Goal: Book appointment/travel/reservation

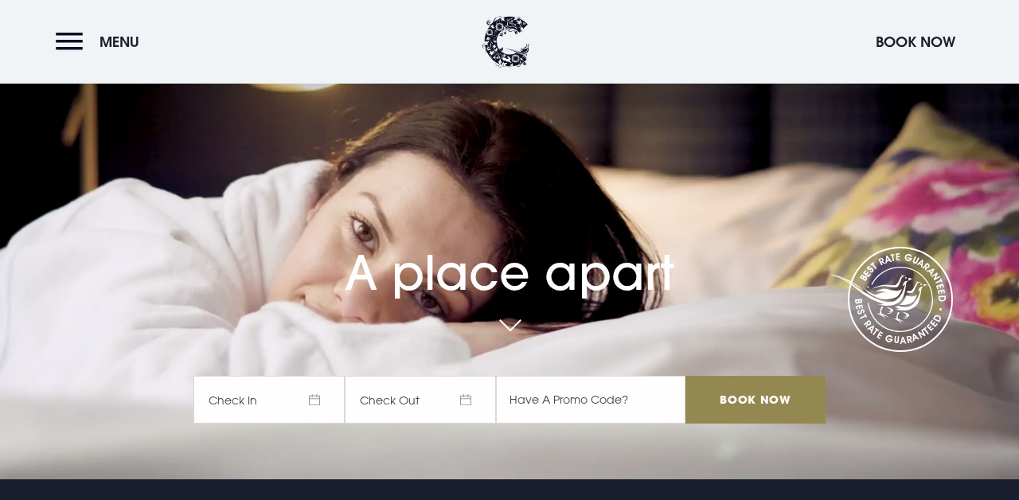
scroll to position [263, 0]
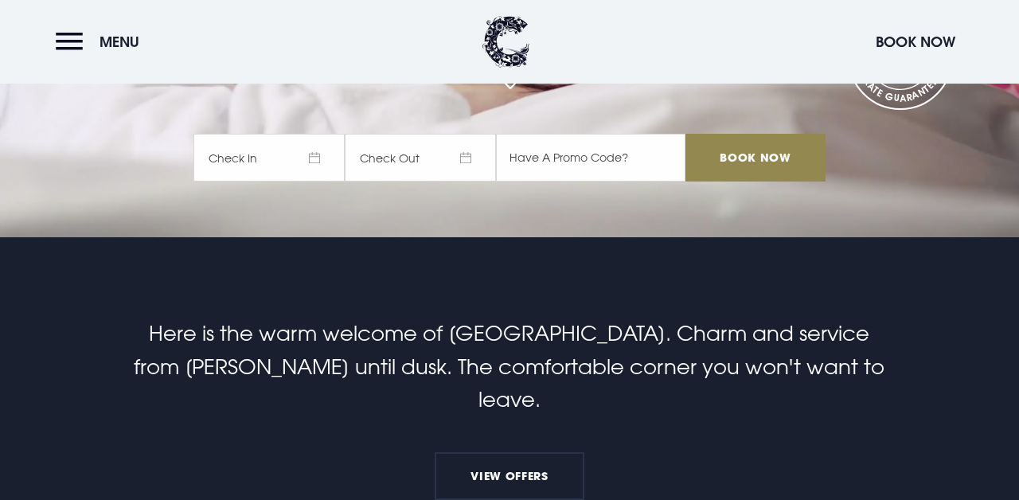
checkbox input "true"
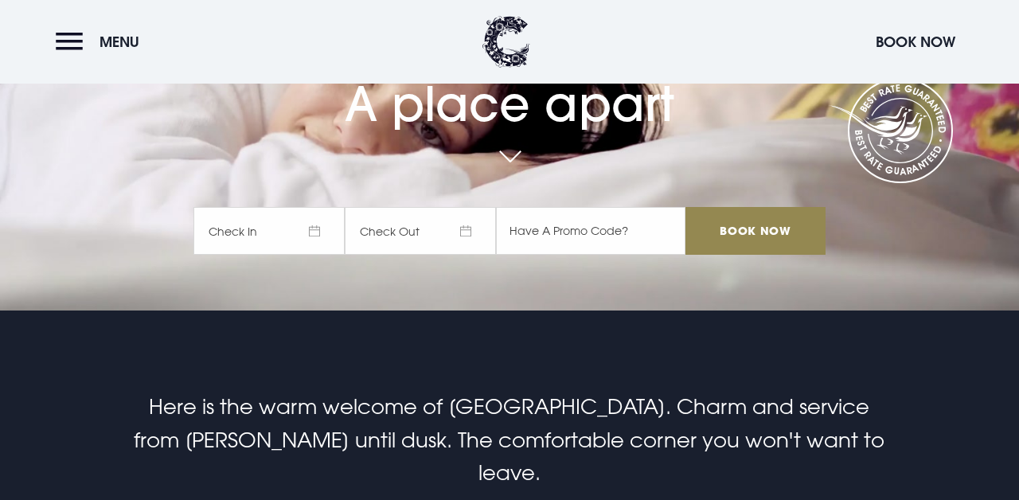
scroll to position [0, 0]
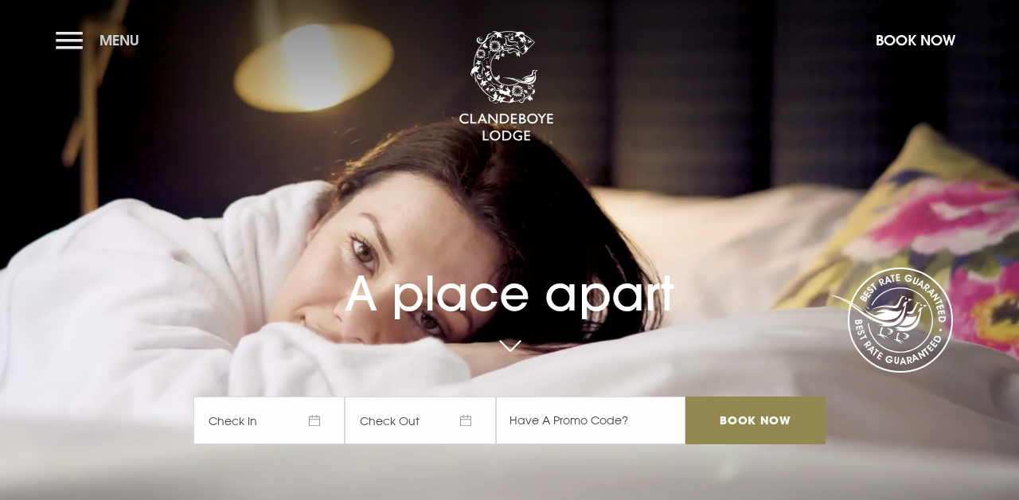
click at [84, 41] on button "Menu" at bounding box center [102, 40] width 92 height 34
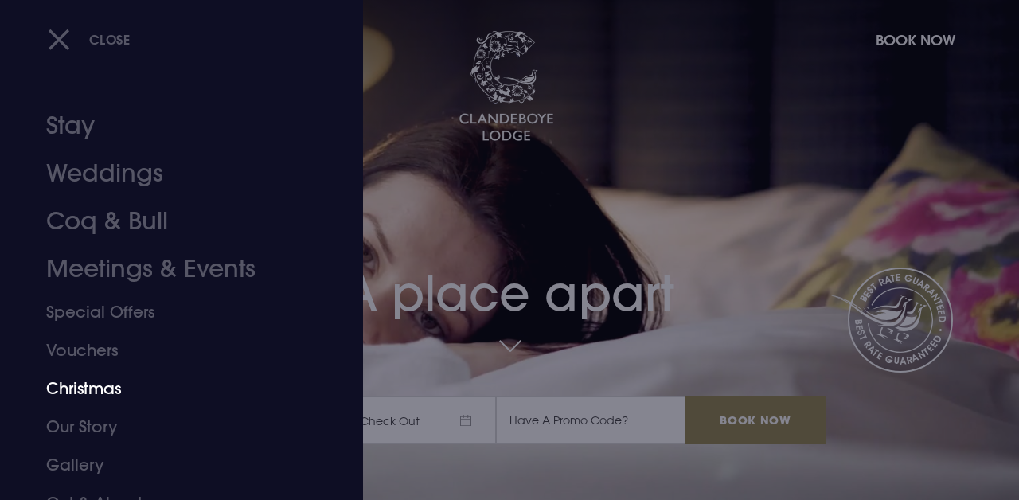
click at [99, 385] on link "Christmas" at bounding box center [170, 389] width 249 height 38
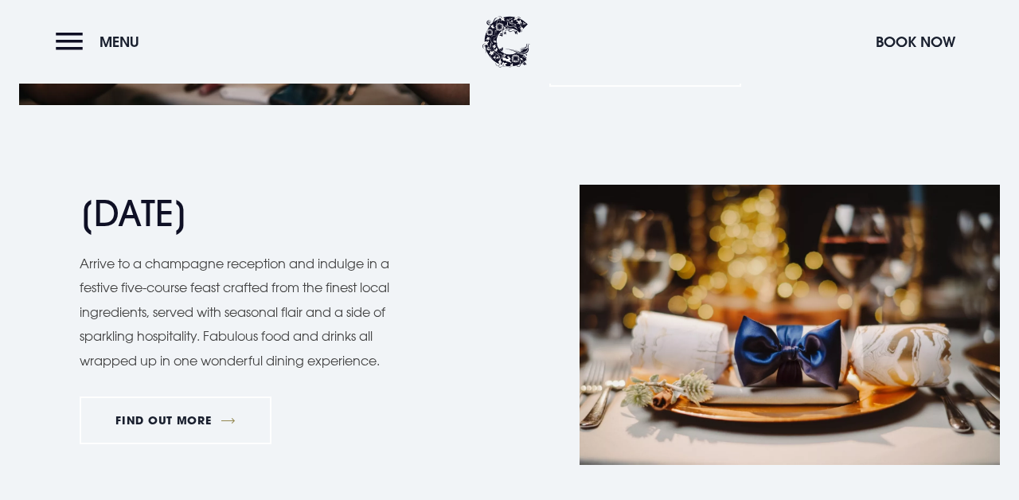
scroll to position [1440, 0]
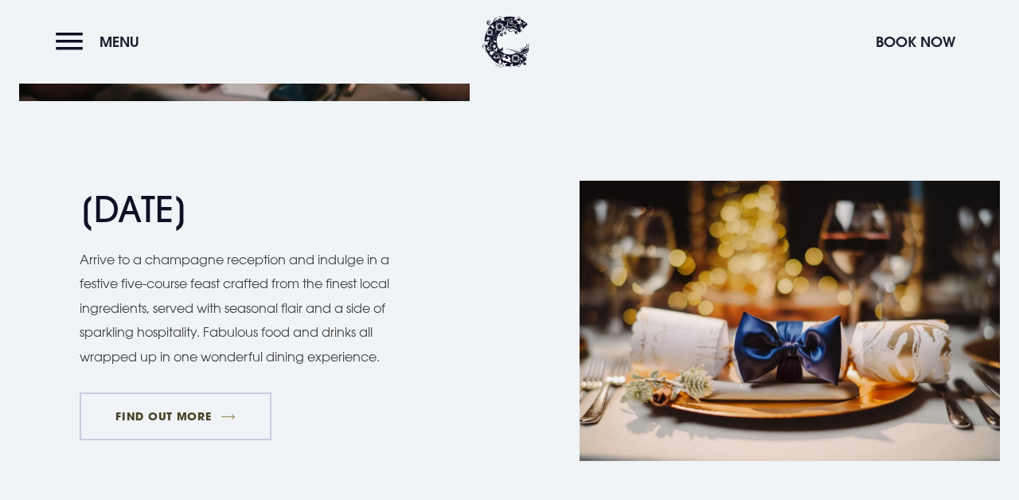
click at [182, 419] on link "FIND OUT MORE" at bounding box center [176, 417] width 192 height 48
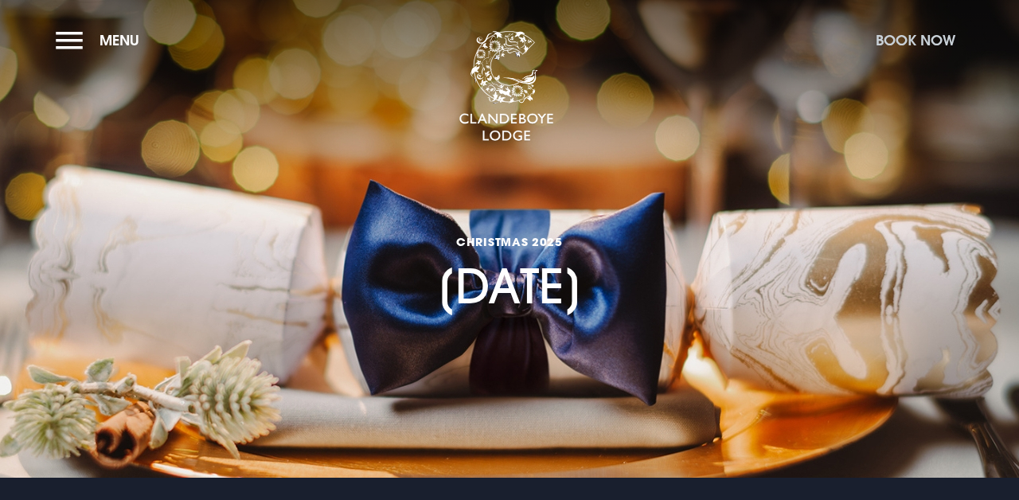
click at [903, 40] on button "Book Now" at bounding box center [916, 40] width 96 height 34
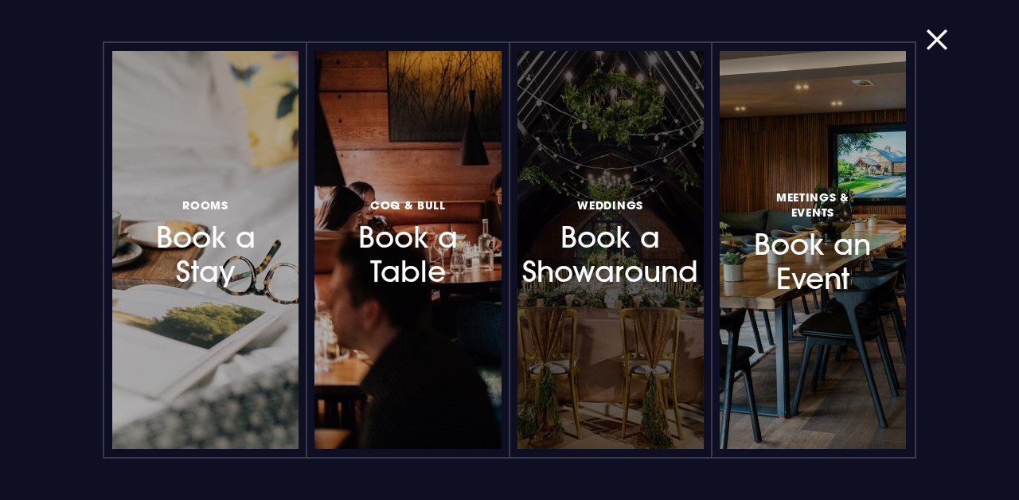
scroll to position [3, 0]
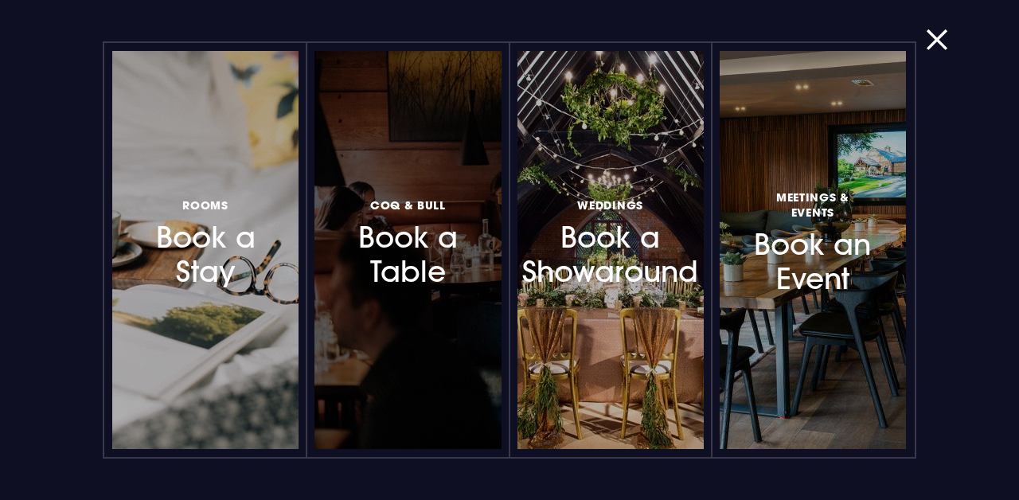
click at [375, 264] on h3 "Coq & Bull Book a Table" at bounding box center [408, 241] width 118 height 95
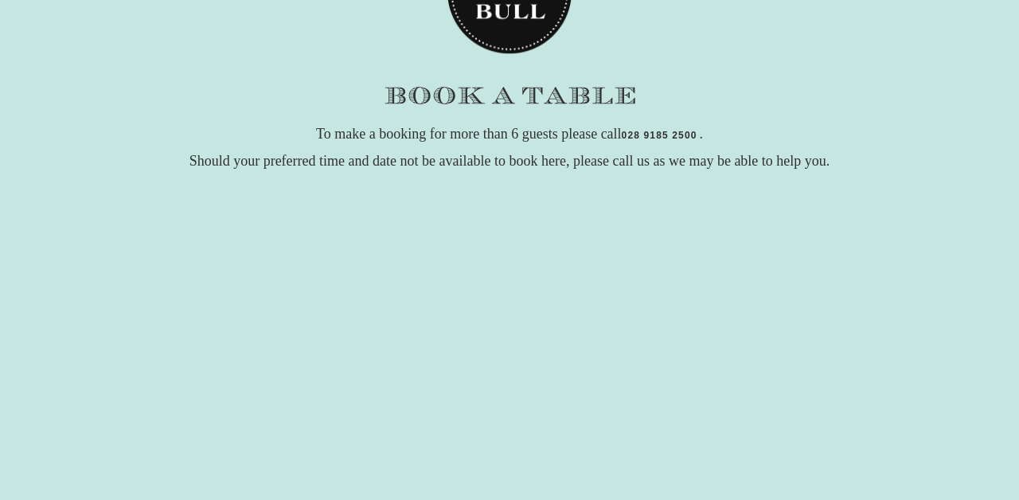
scroll to position [151, 0]
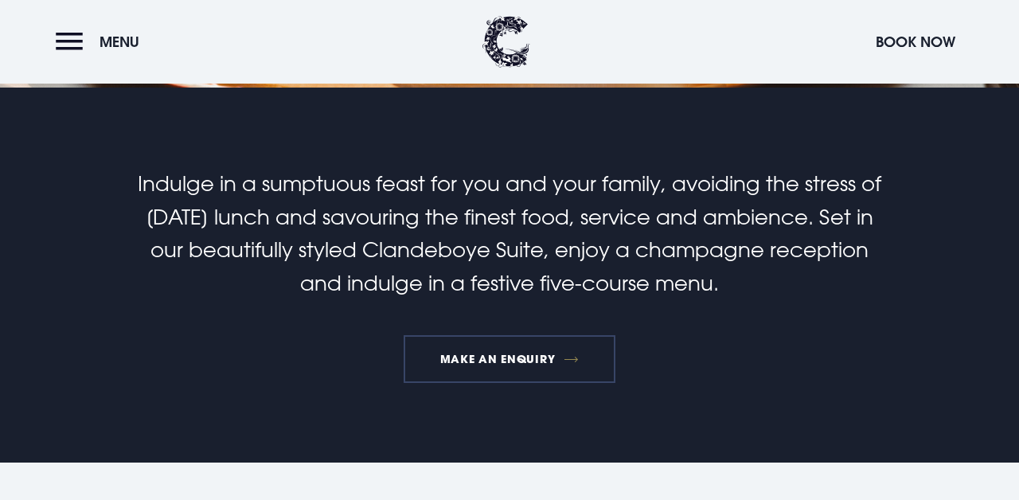
scroll to position [398, 0]
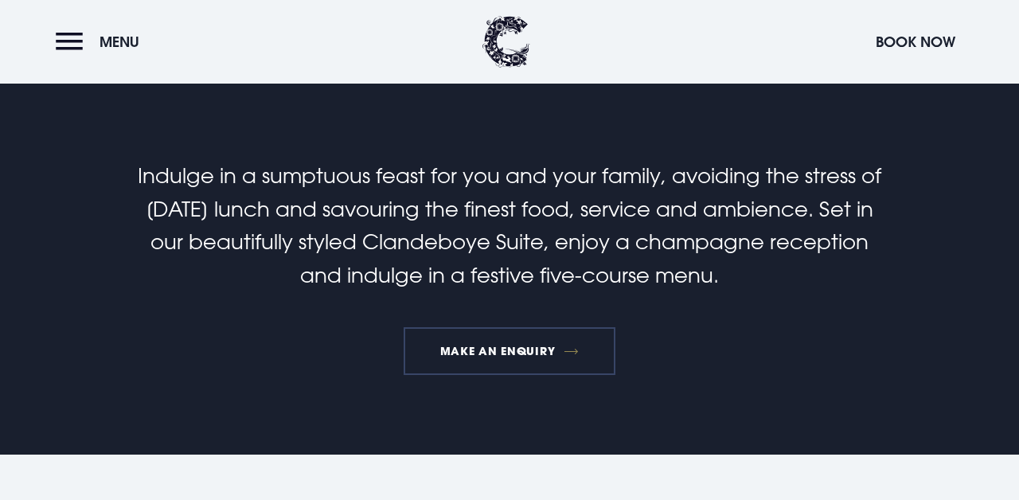
click at [522, 350] on link "MAKE AN ENQUIRY" at bounding box center [509, 351] width 211 height 48
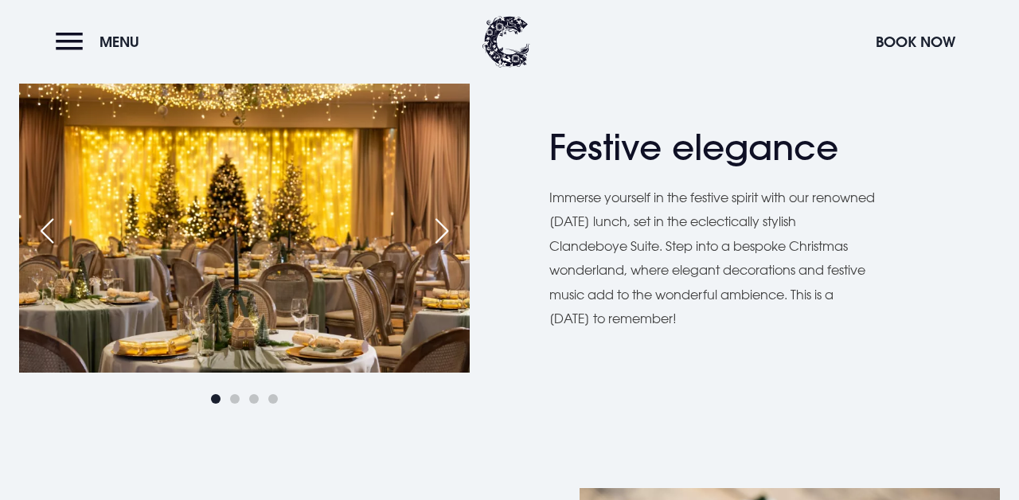
scroll to position [870, 0]
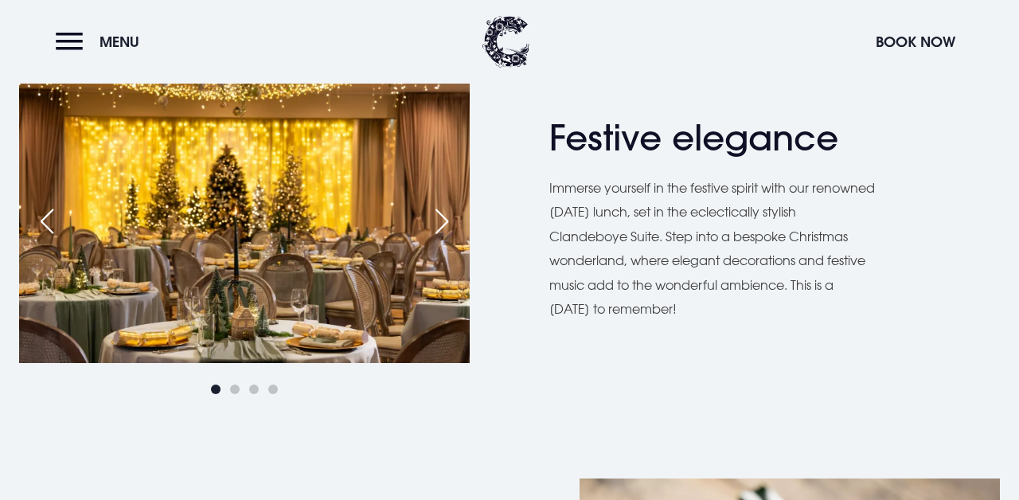
click at [444, 218] on div "Next slide" at bounding box center [442, 221] width 40 height 35
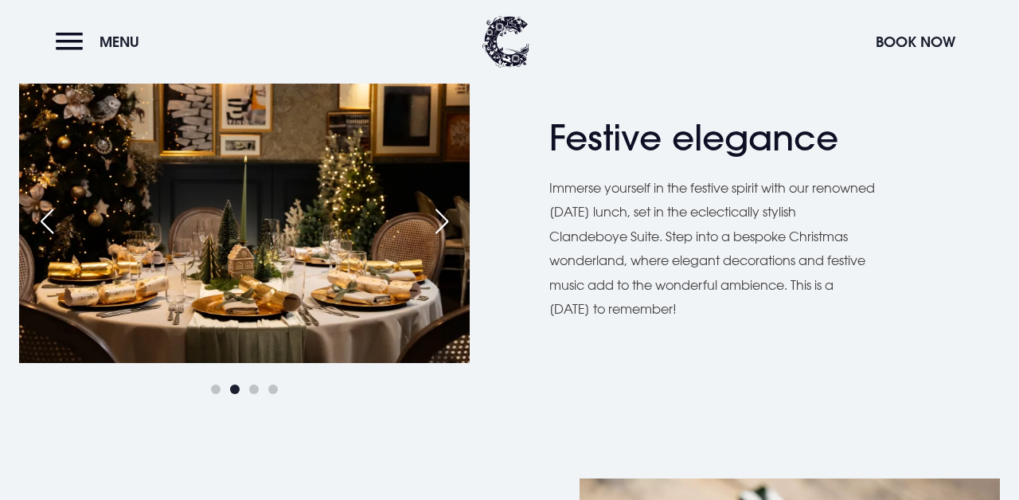
click at [444, 217] on div "Next slide" at bounding box center [442, 221] width 40 height 35
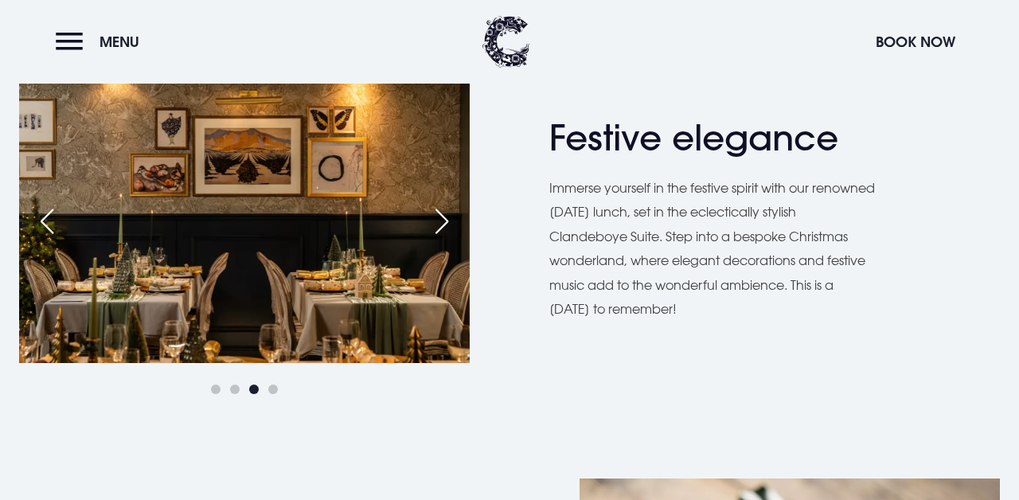
click at [444, 217] on div "Next slide" at bounding box center [442, 221] width 40 height 35
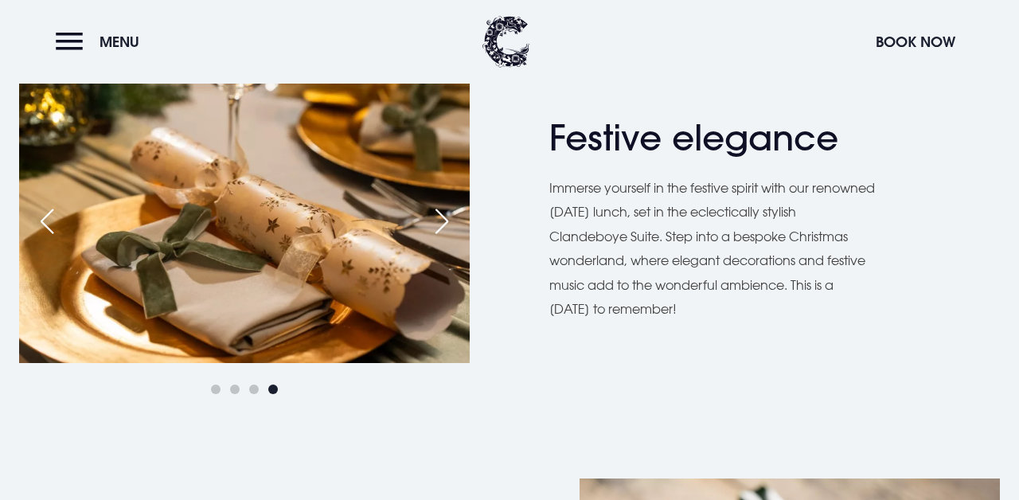
click at [444, 217] on div "Next slide" at bounding box center [442, 221] width 40 height 35
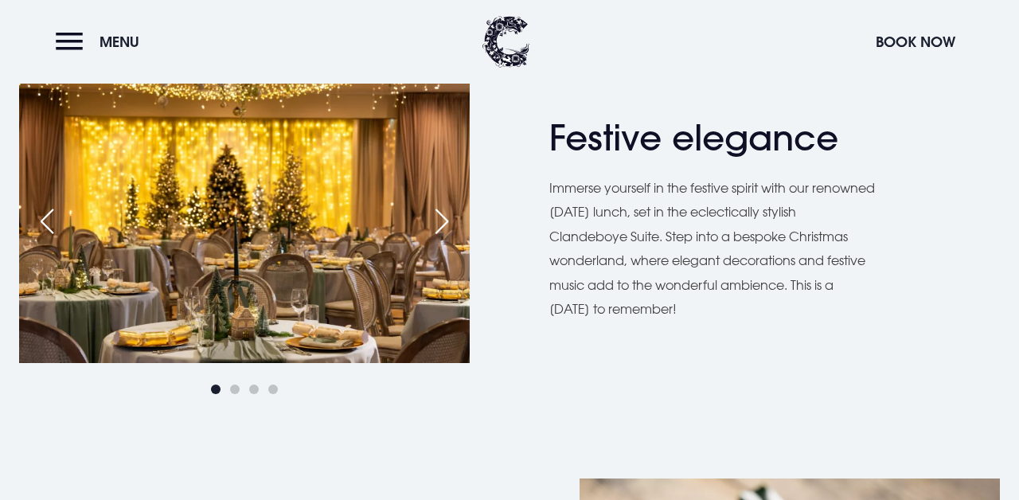
click at [444, 217] on div "Next slide" at bounding box center [442, 221] width 40 height 35
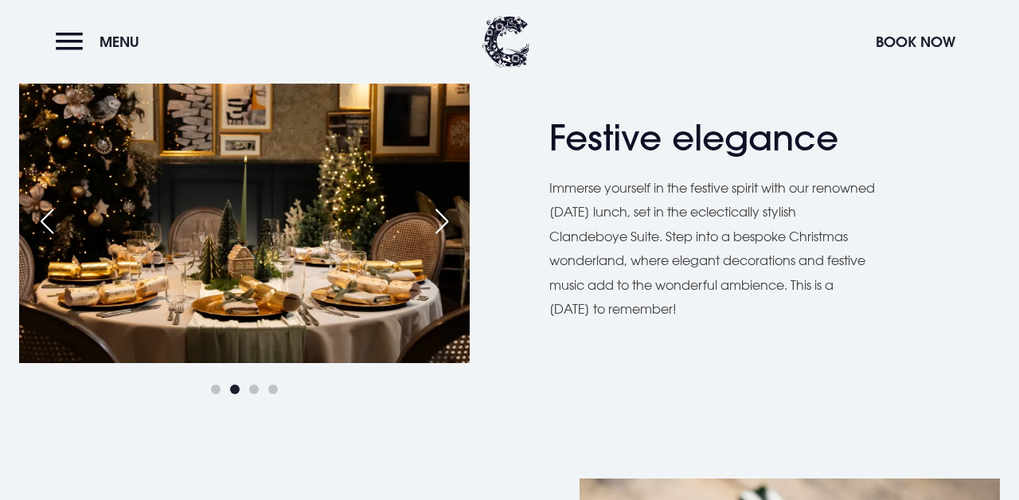
click at [444, 217] on div "Next slide" at bounding box center [442, 221] width 40 height 35
